Goal: Find specific page/section: Find specific page/section

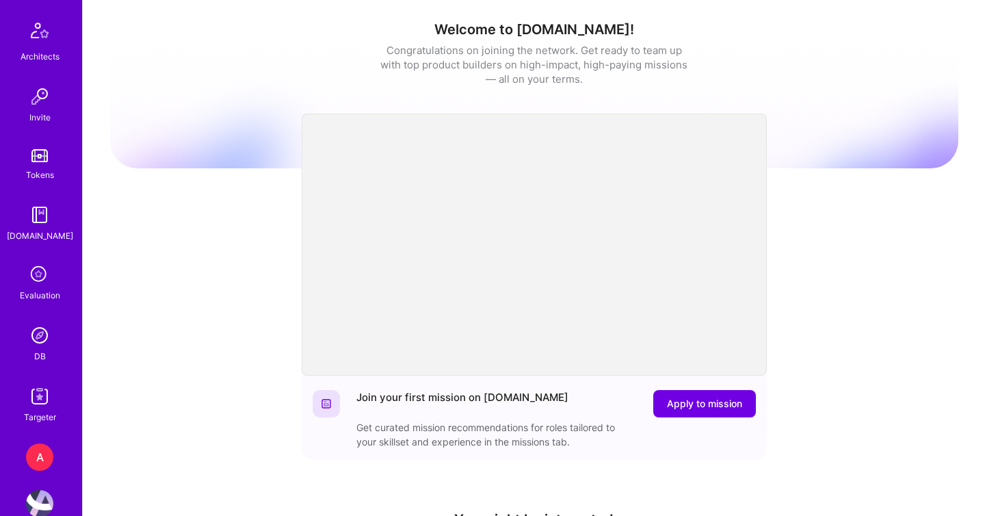
scroll to position [403, 0]
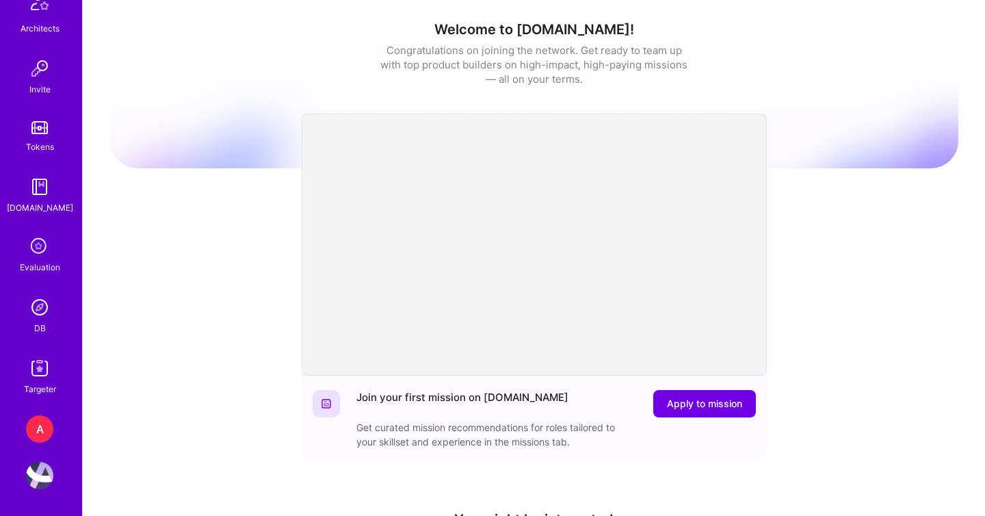
click at [44, 310] on img at bounding box center [39, 306] width 27 height 27
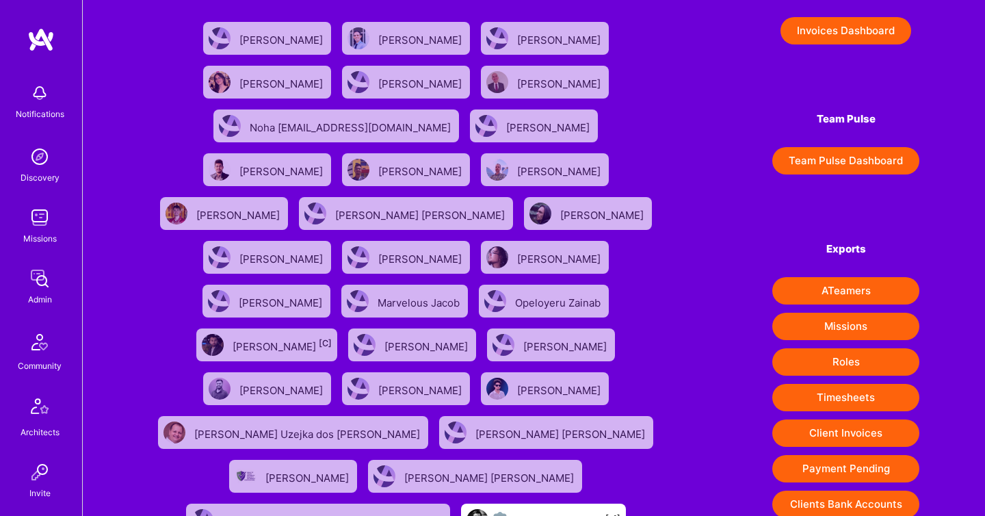
scroll to position [123, 0]
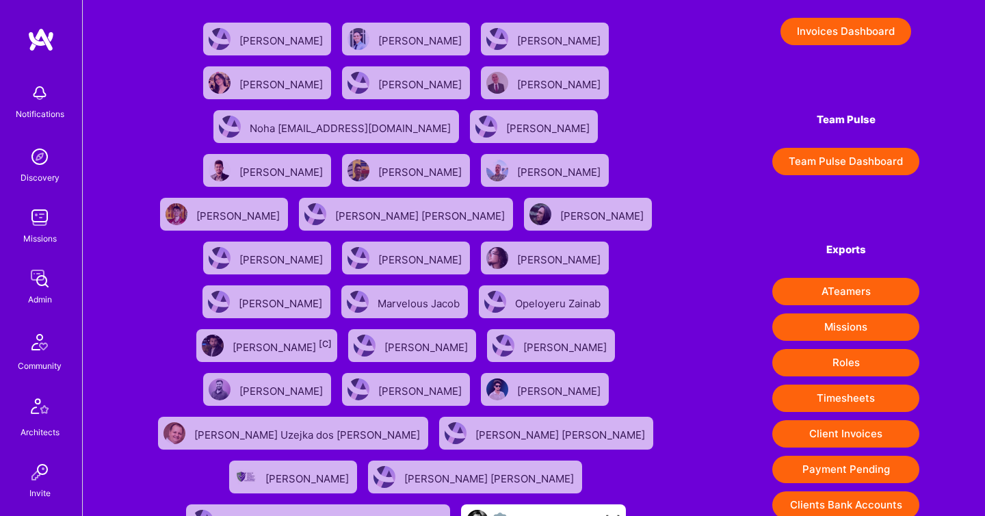
click at [827, 444] on button "Client Invoices" at bounding box center [845, 433] width 147 height 27
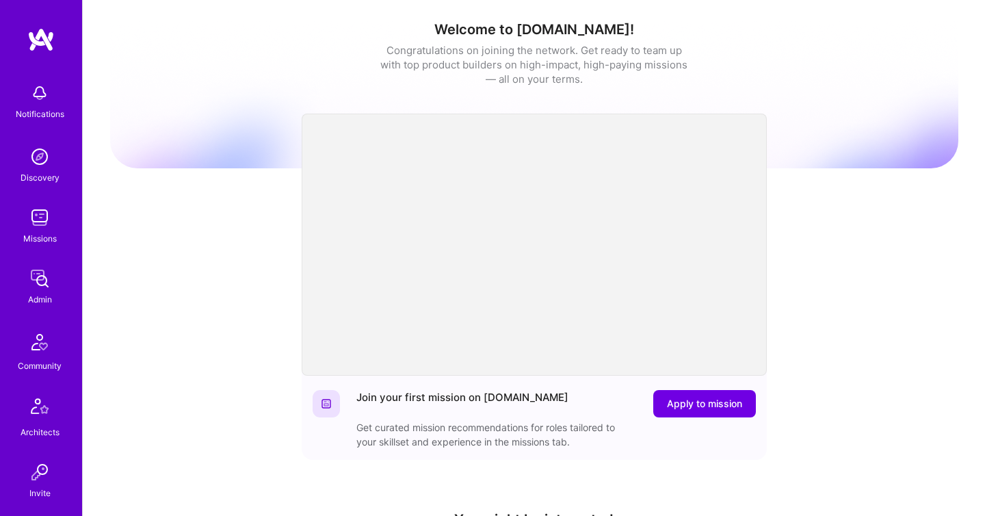
click at [38, 285] on img at bounding box center [39, 278] width 27 height 27
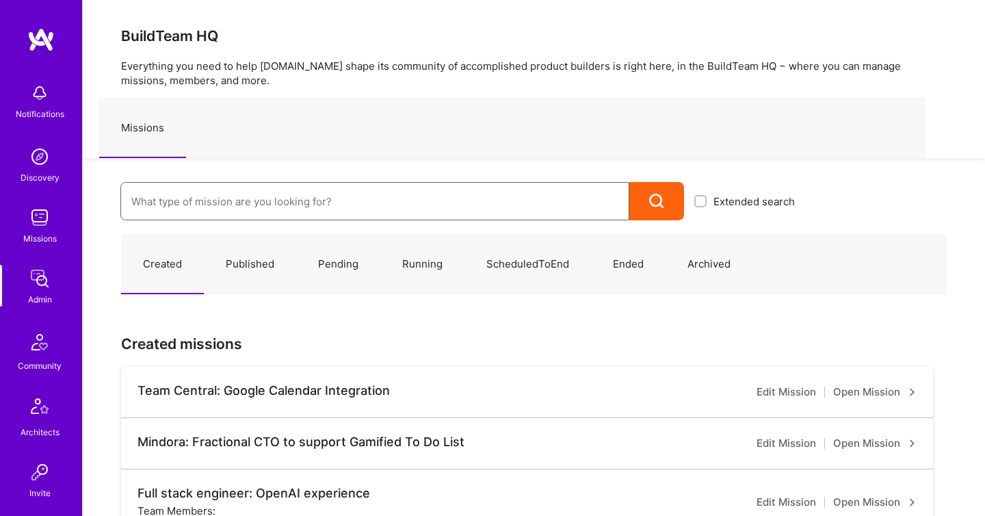
click at [275, 203] on input at bounding box center [374, 201] width 487 height 35
paste input "StayModern.AI: GenAI platform for SMBs"
type input "StayModern.AI: GenAI platform for SMBs"
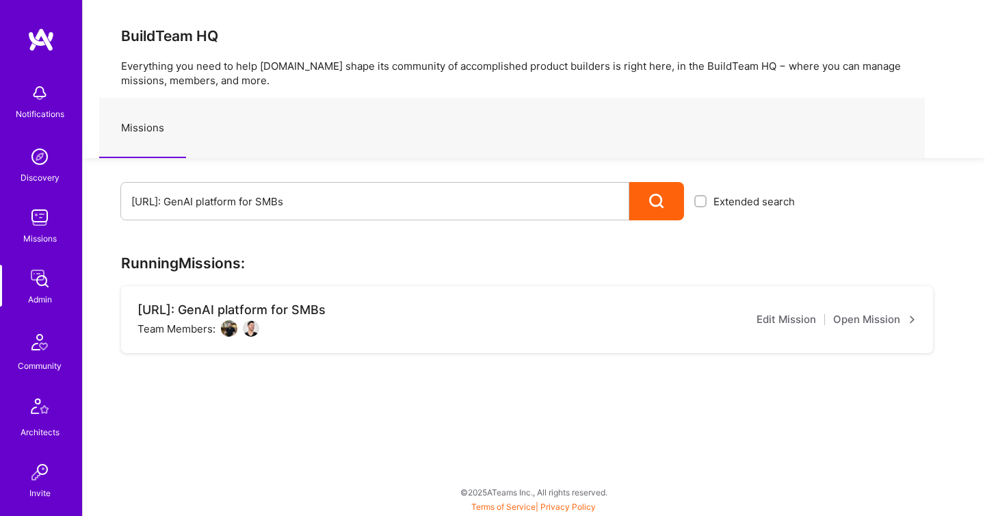
click at [835, 318] on link "Open Mission" at bounding box center [874, 319] width 83 height 16
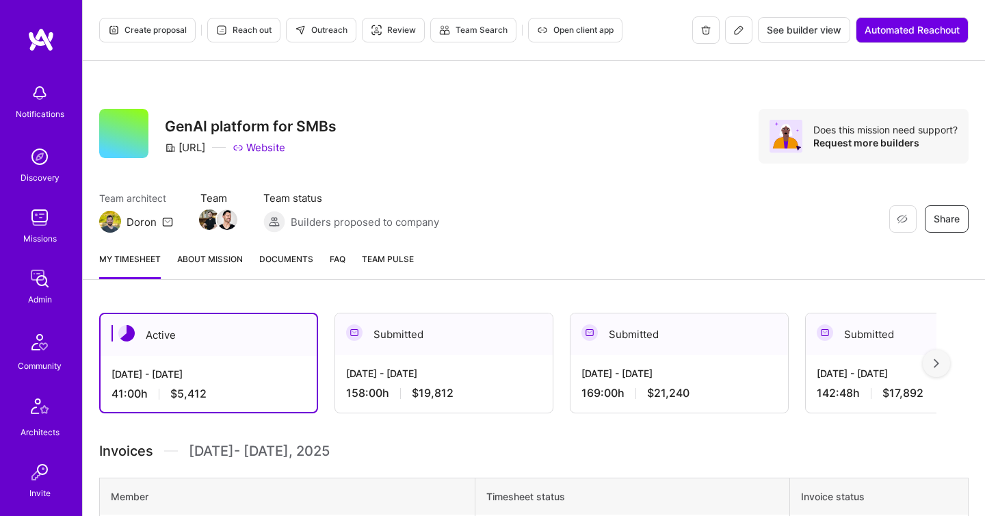
click at [307, 256] on span "Documents" at bounding box center [286, 259] width 54 height 14
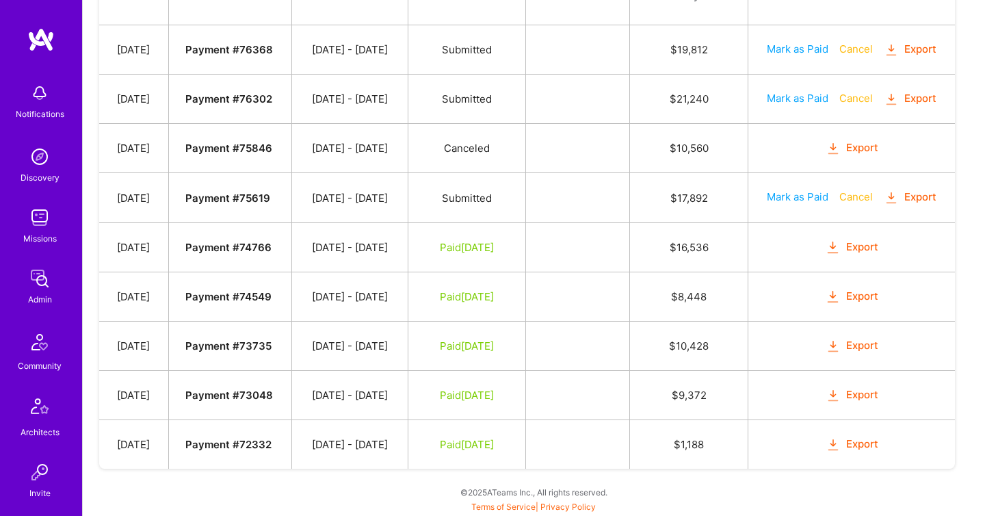
scroll to position [706, 0]
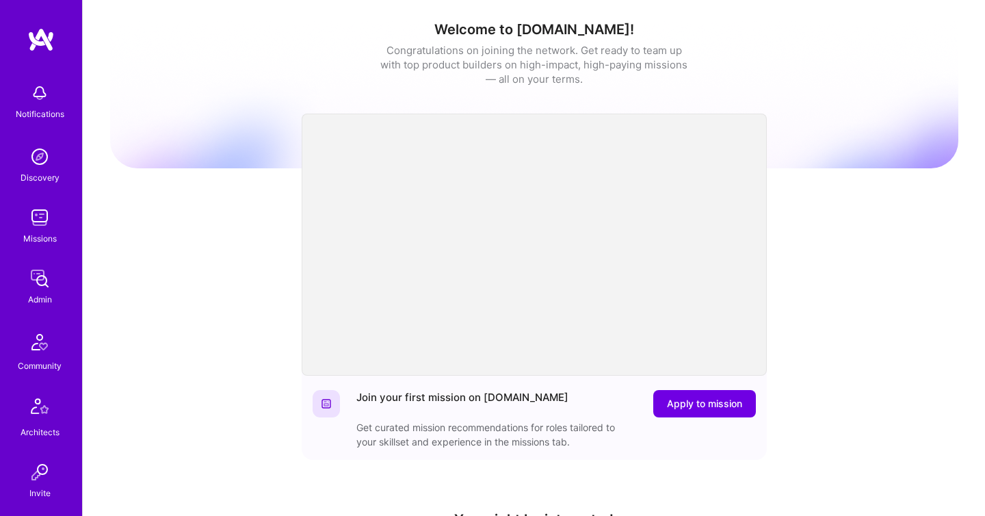
click at [37, 293] on div "Admin" at bounding box center [40, 299] width 24 height 14
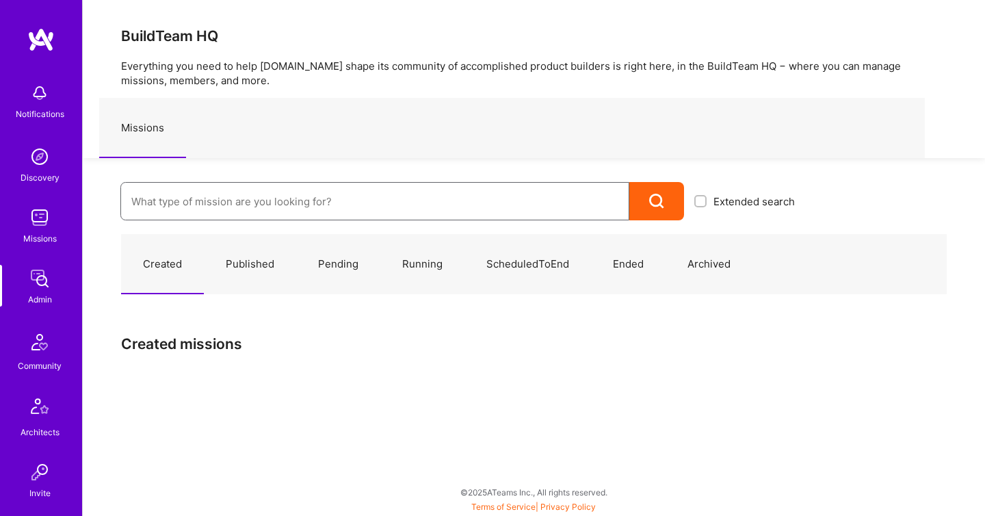
click at [197, 208] on input at bounding box center [374, 201] width 487 height 35
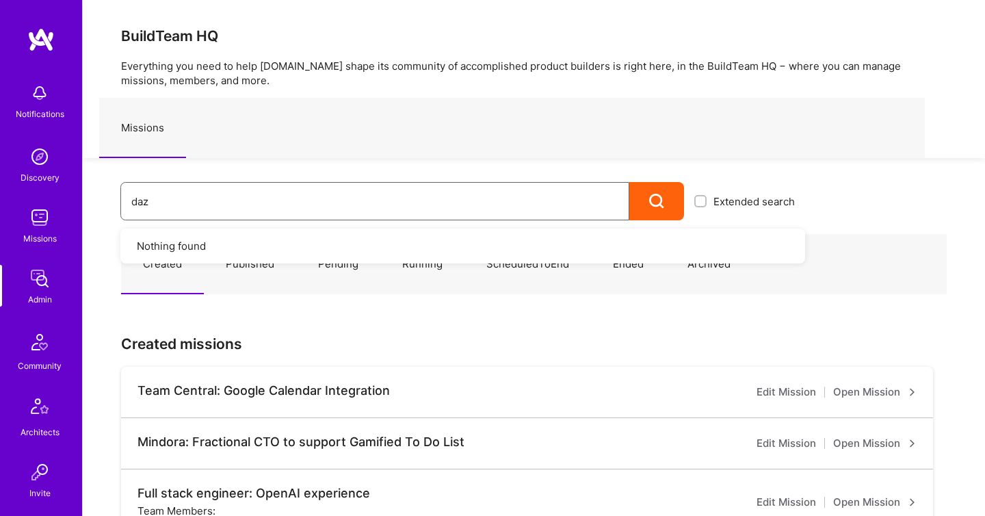
type input "dazn"
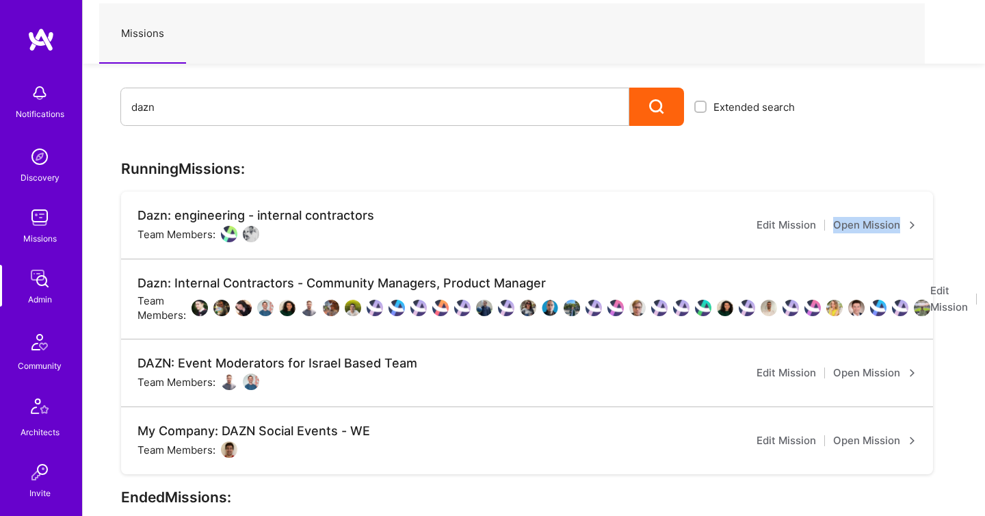
scroll to position [94, 53]
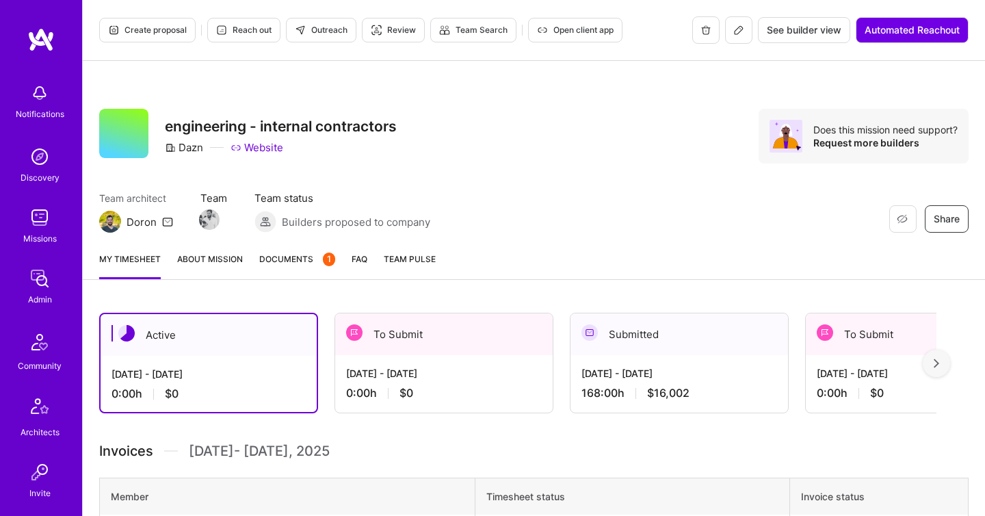
click at [276, 270] on link "Documents 1" at bounding box center [297, 265] width 76 height 27
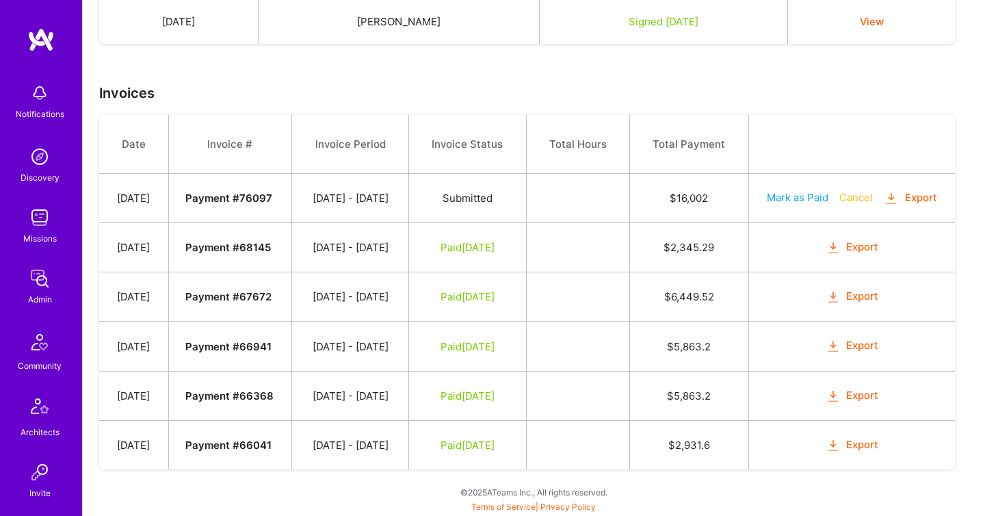
scroll to position [416, 0]
click at [883, 191] on icon "button" at bounding box center [891, 199] width 16 height 16
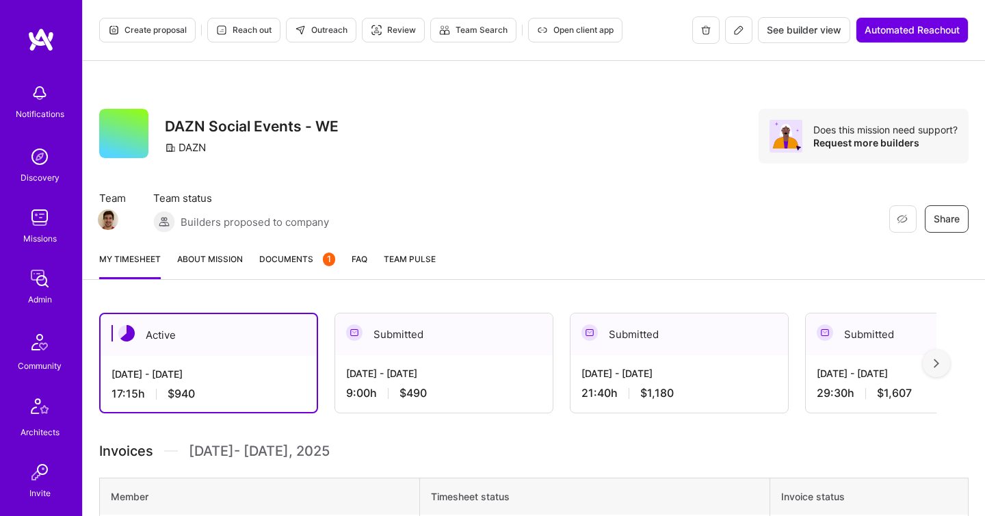
click at [264, 263] on span "Documents 1" at bounding box center [297, 259] width 76 height 14
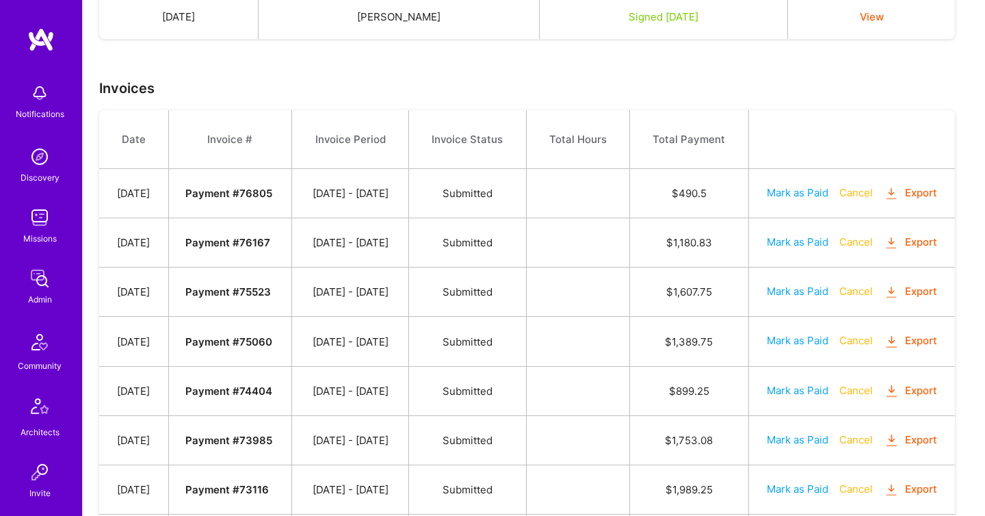
scroll to position [441, 0]
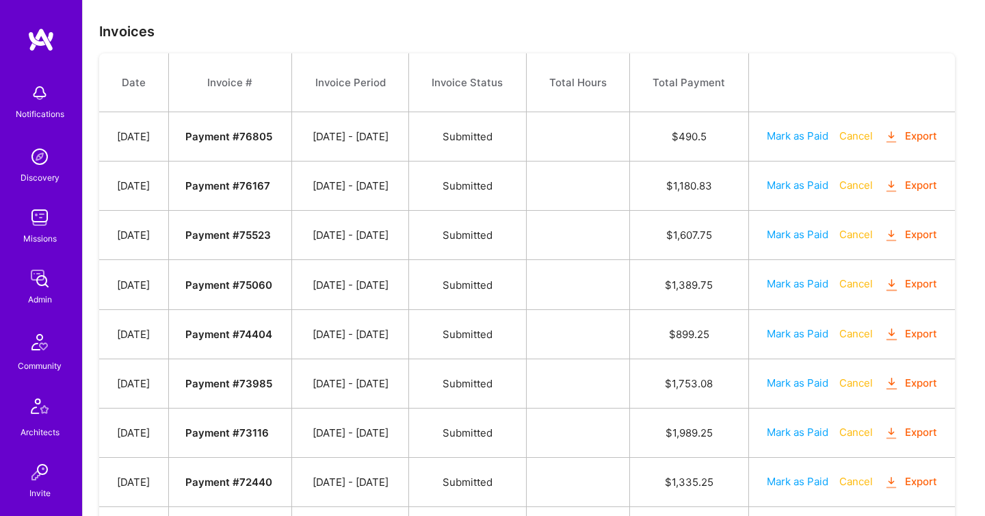
click at [883, 243] on icon "button" at bounding box center [891, 236] width 16 height 16
click at [883, 194] on icon "button" at bounding box center [891, 186] width 16 height 16
click at [883, 145] on icon "button" at bounding box center [891, 137] width 16 height 16
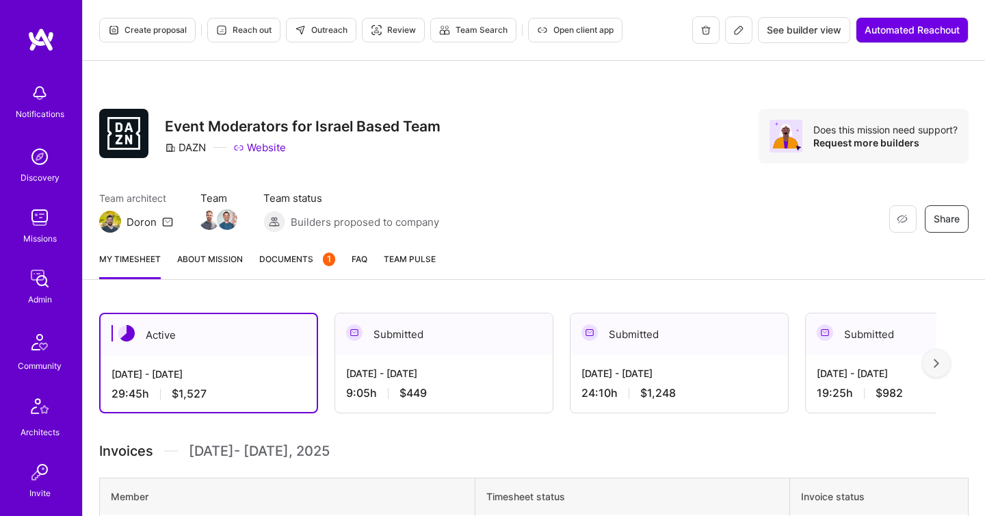
click at [310, 252] on span "Documents 1" at bounding box center [297, 259] width 76 height 14
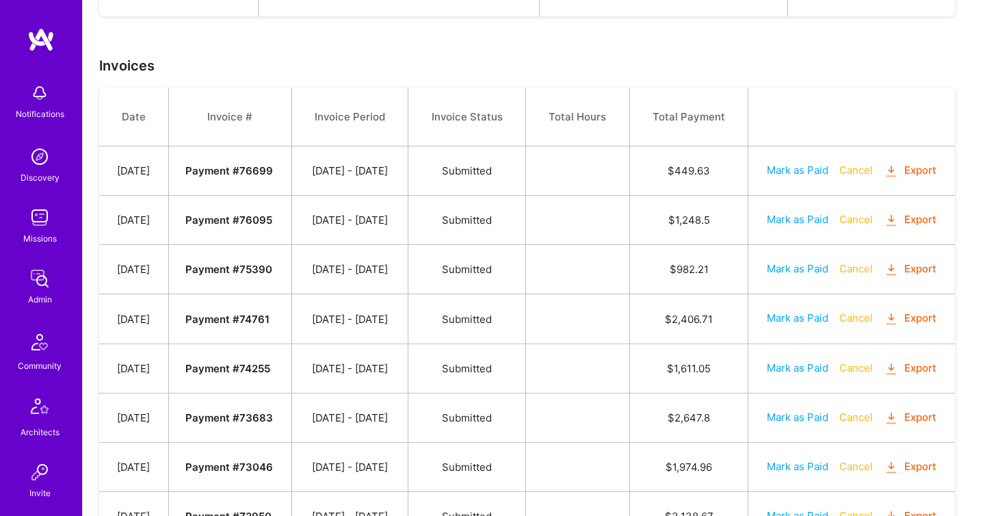
scroll to position [423, 0]
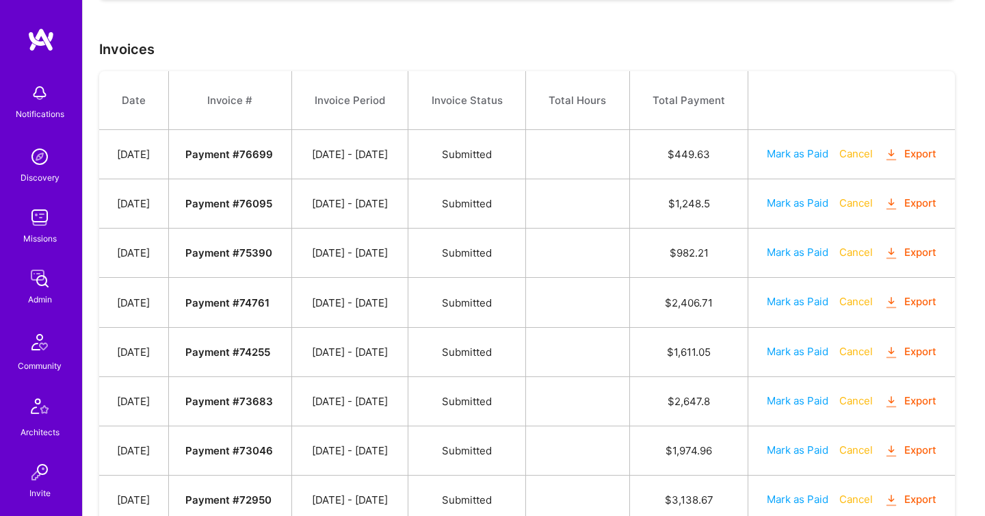
click at [883, 261] on icon "button" at bounding box center [891, 253] width 16 height 16
click at [883, 212] on icon "button" at bounding box center [891, 204] width 16 height 16
click at [883, 163] on icon "button" at bounding box center [891, 155] width 16 height 16
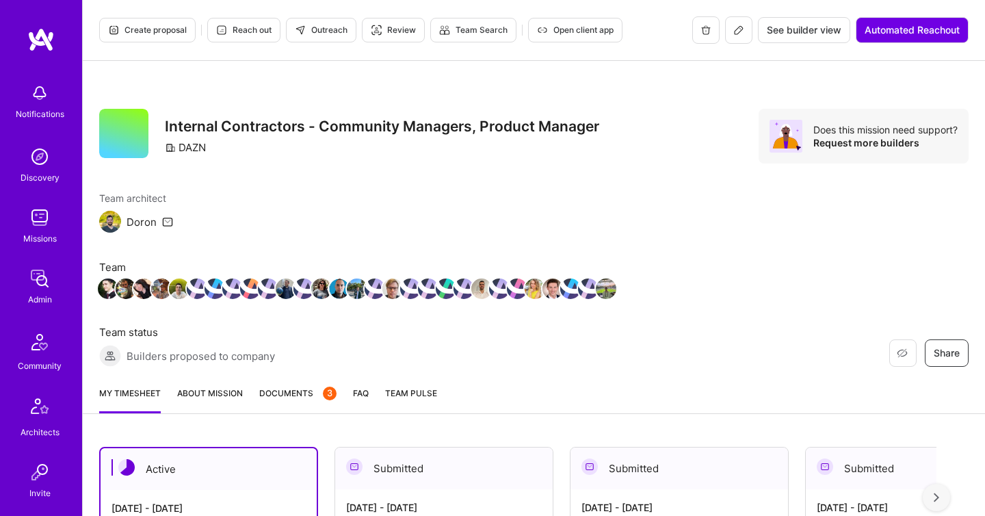
click at [293, 386] on span "Documents 3" at bounding box center [297, 393] width 77 height 14
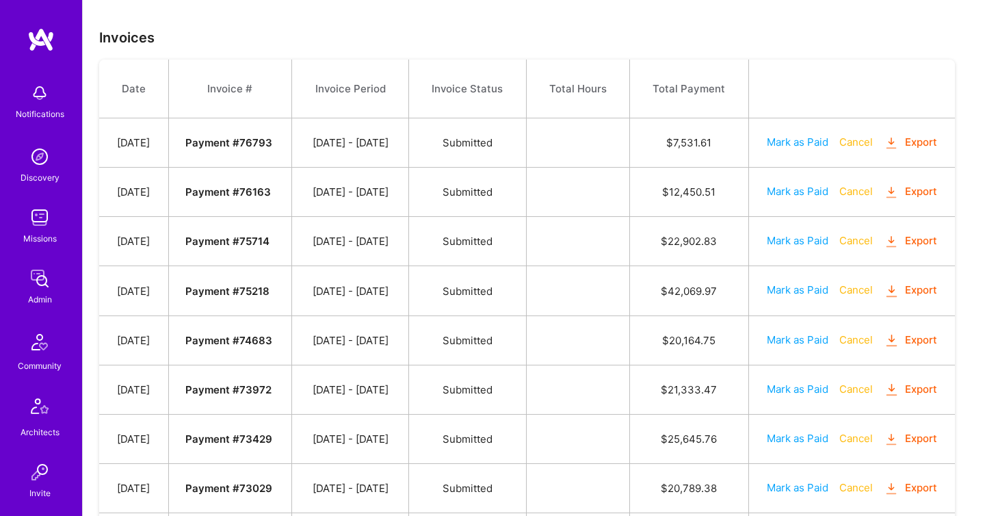
scroll to position [654, 0]
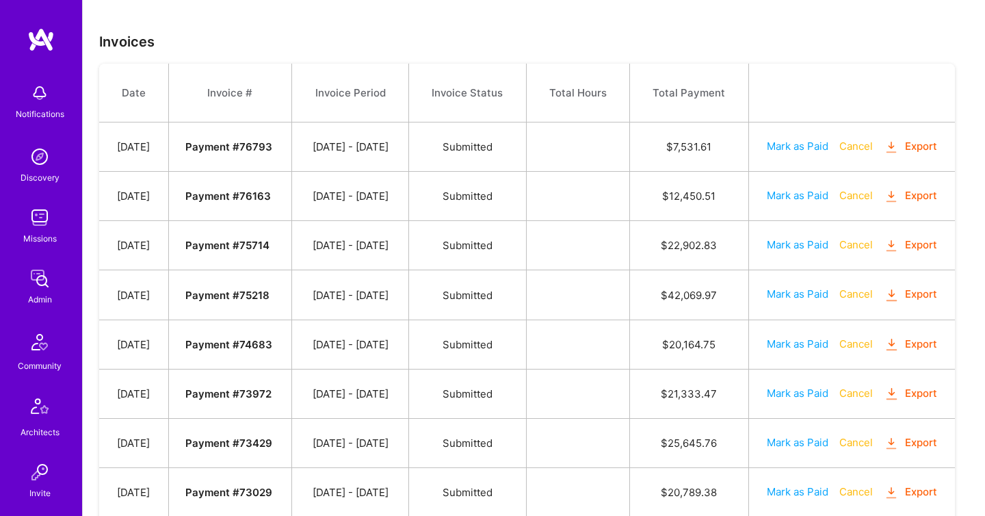
click at [883, 254] on icon "button" at bounding box center [891, 246] width 16 height 16
click at [883, 204] on icon "button" at bounding box center [891, 197] width 16 height 16
click at [883, 155] on icon "button" at bounding box center [891, 147] width 16 height 16
